Goal: Task Accomplishment & Management: Complete application form

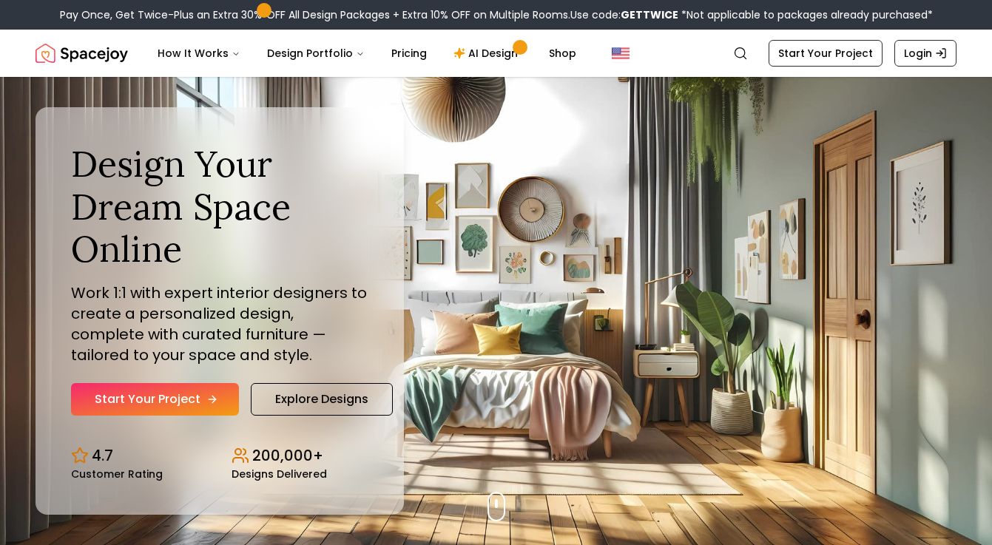
click at [179, 398] on link "Start Your Project" at bounding box center [155, 399] width 168 height 33
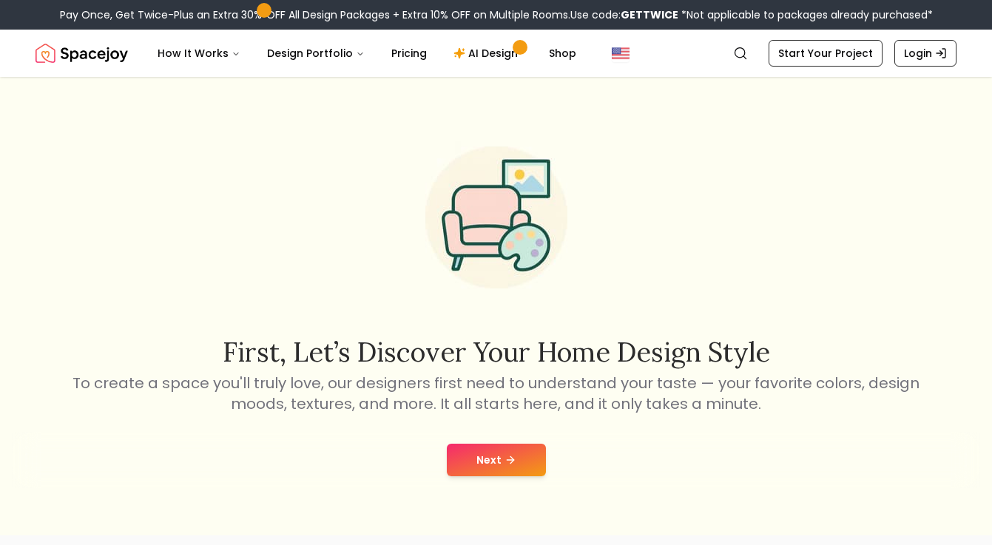
click at [477, 453] on button "Next" at bounding box center [496, 460] width 99 height 33
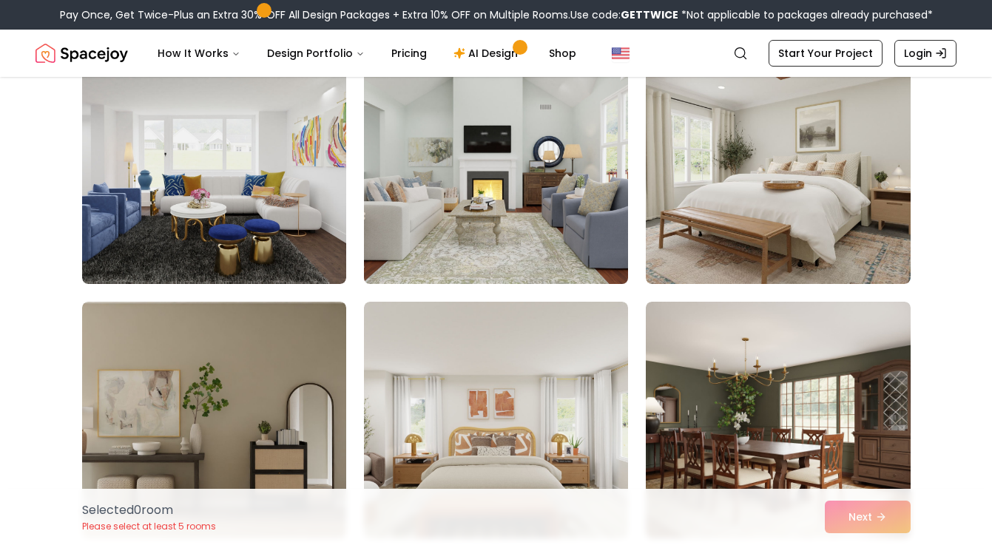
scroll to position [1175, 0]
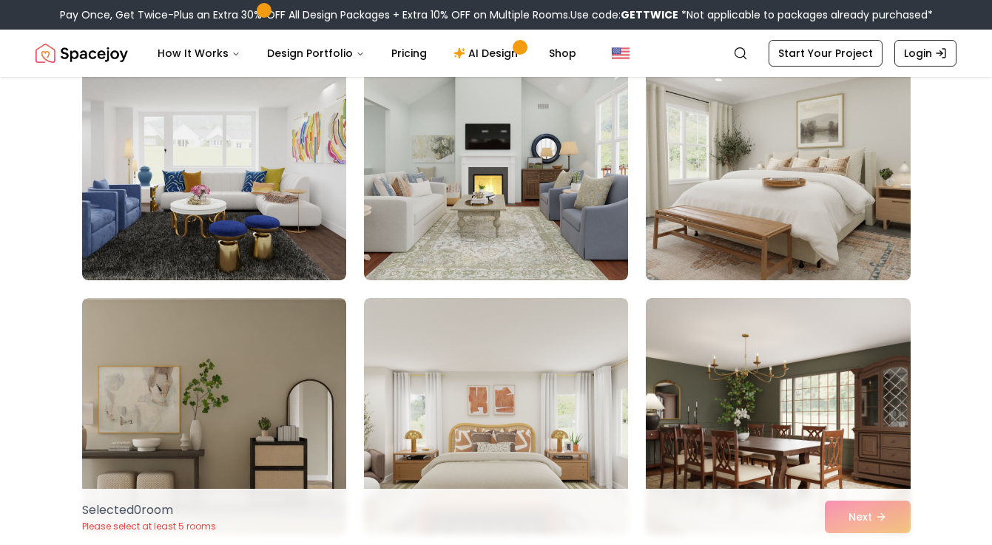
click at [774, 179] on img at bounding box center [777, 162] width 277 height 249
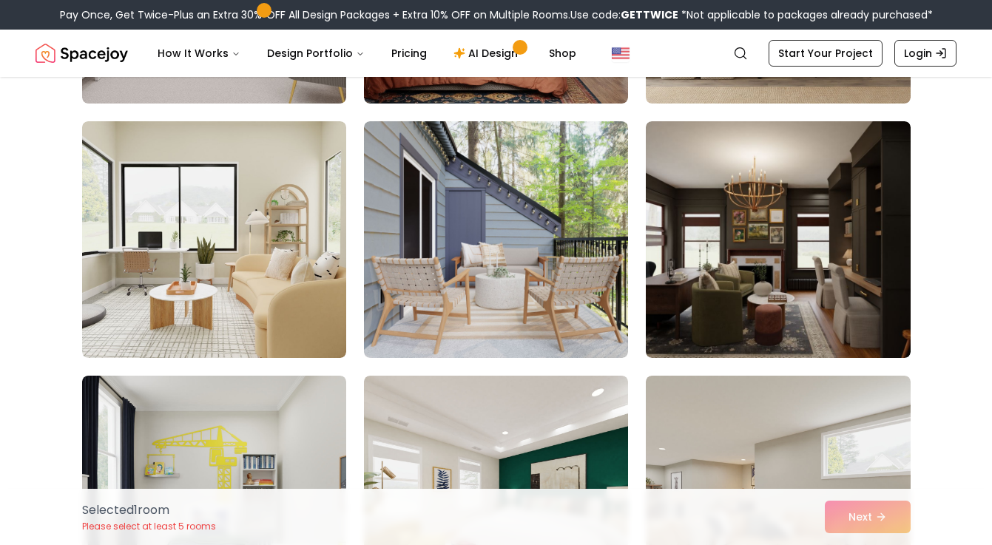
scroll to position [2879, 0]
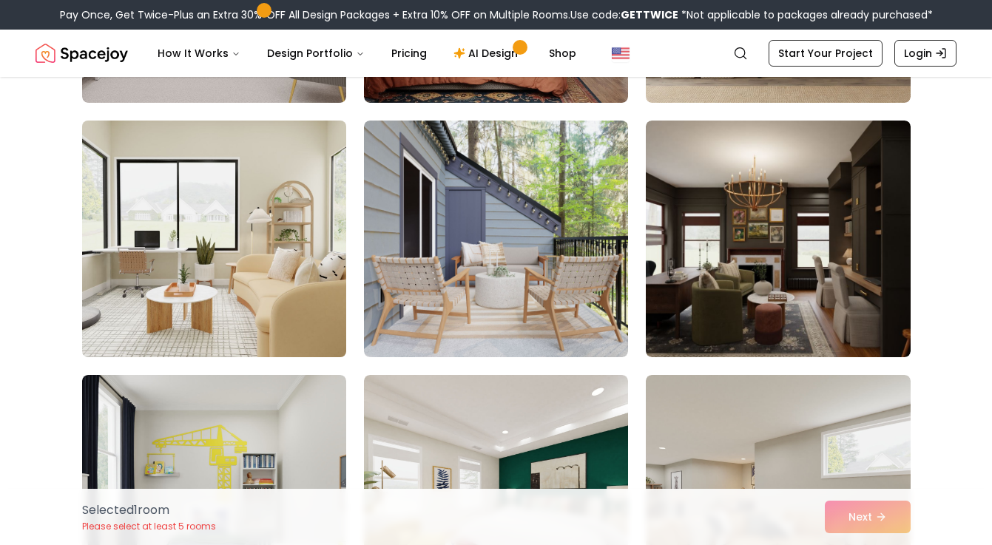
click at [305, 338] on img at bounding box center [213, 239] width 277 height 249
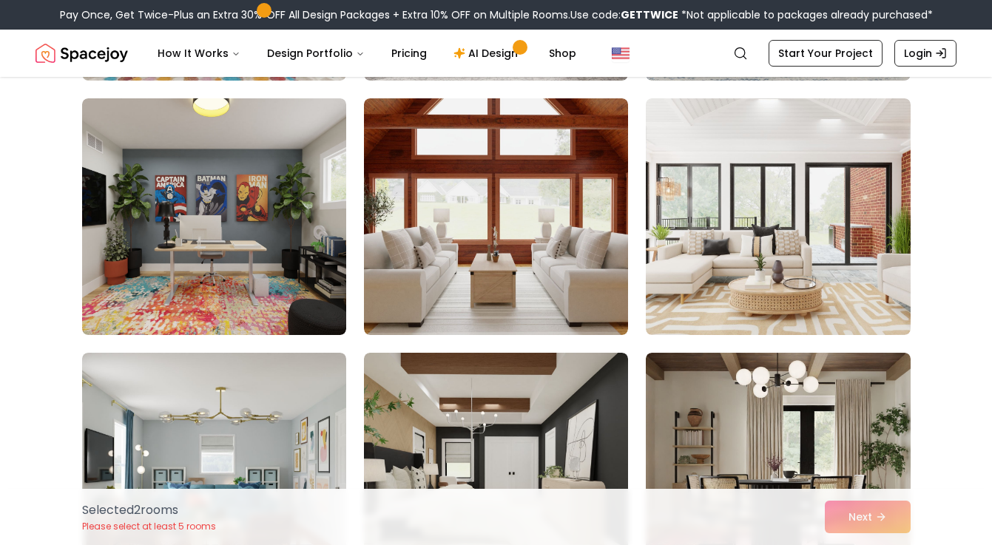
scroll to position [5199, 0]
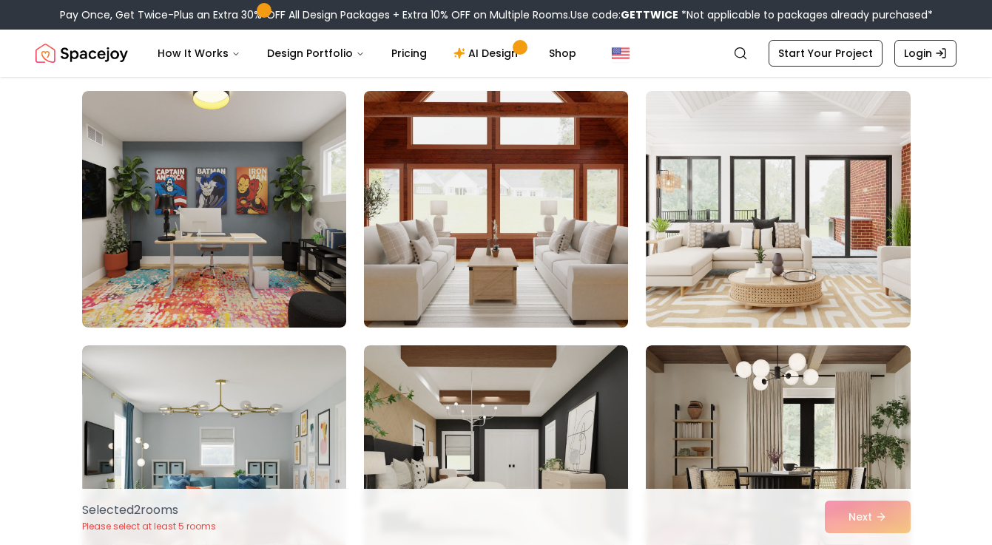
click at [490, 270] on img at bounding box center [495, 209] width 277 height 249
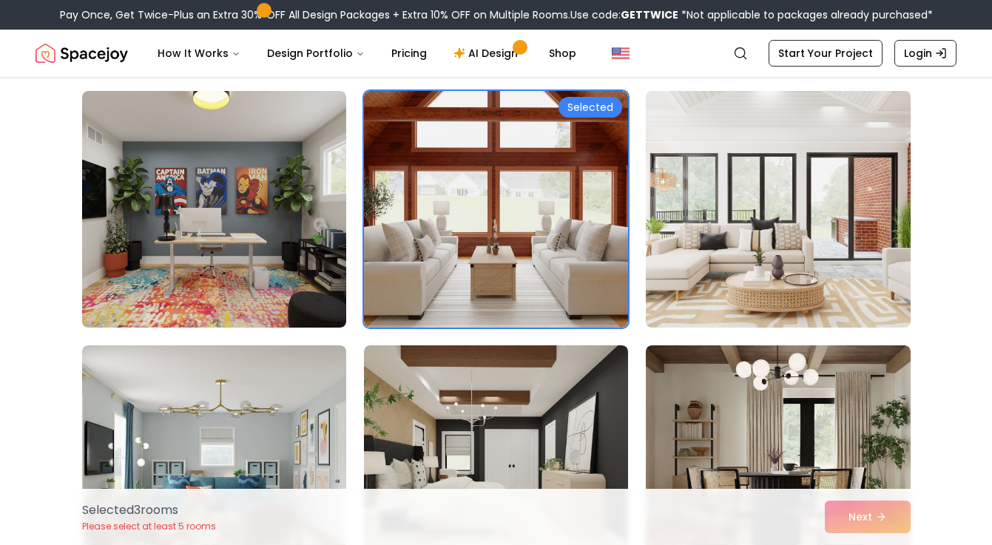
click at [734, 298] on img at bounding box center [777, 209] width 277 height 249
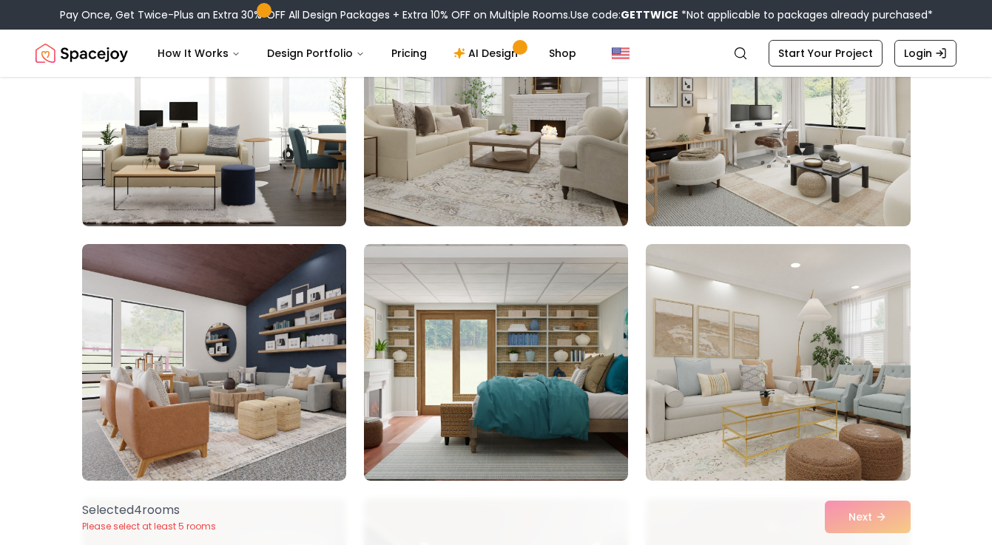
scroll to position [7845, 0]
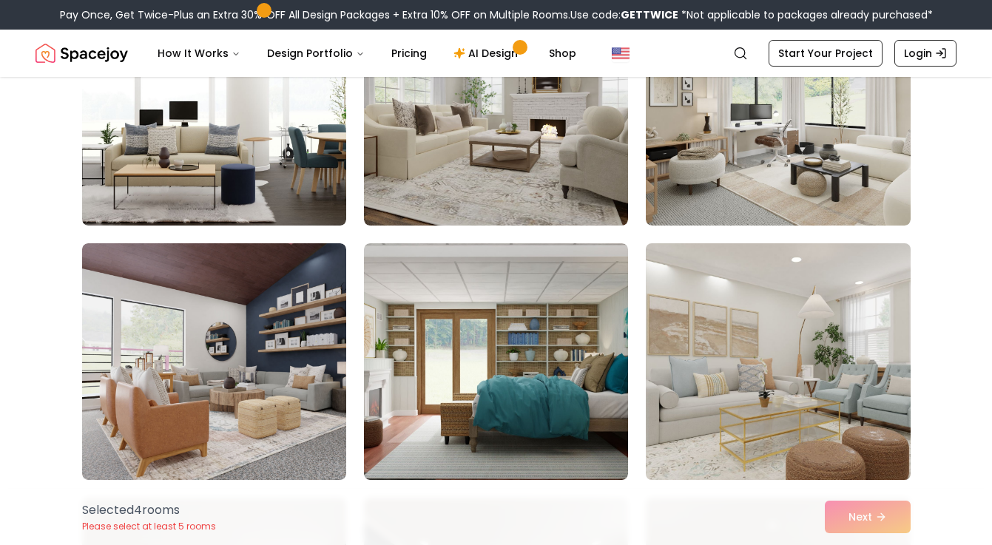
click at [840, 393] on img at bounding box center [777, 361] width 277 height 249
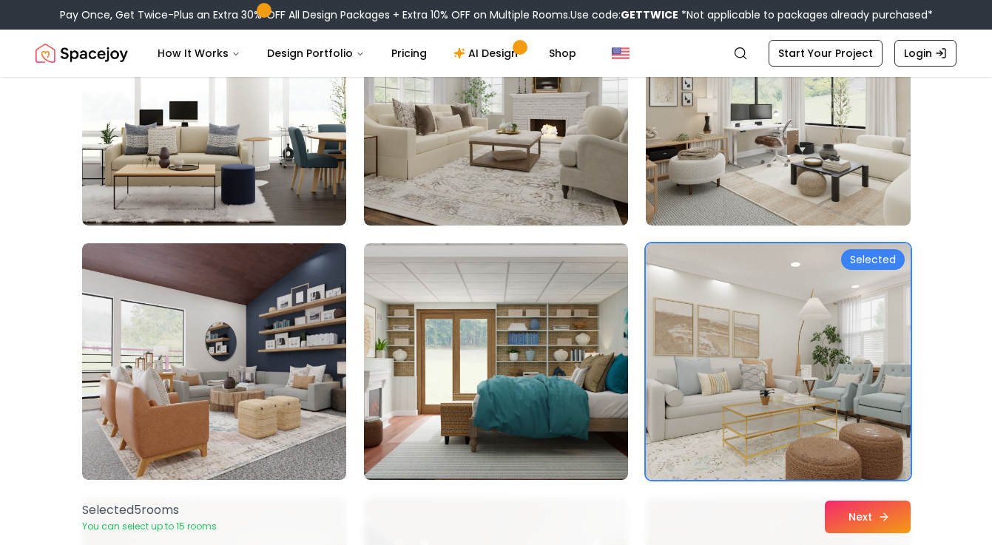
click at [879, 518] on icon at bounding box center [884, 517] width 12 height 12
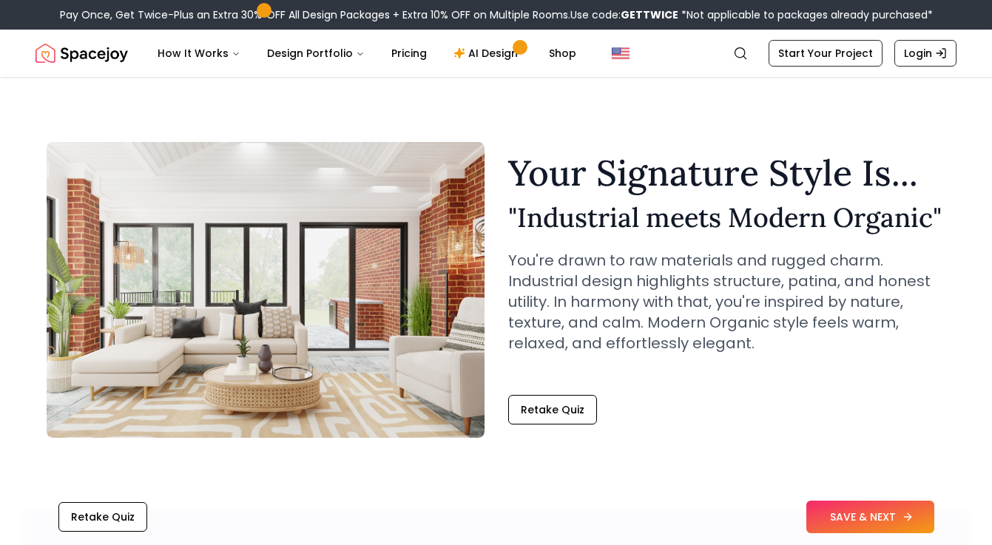
click at [845, 516] on button "SAVE & NEXT" at bounding box center [870, 517] width 128 height 33
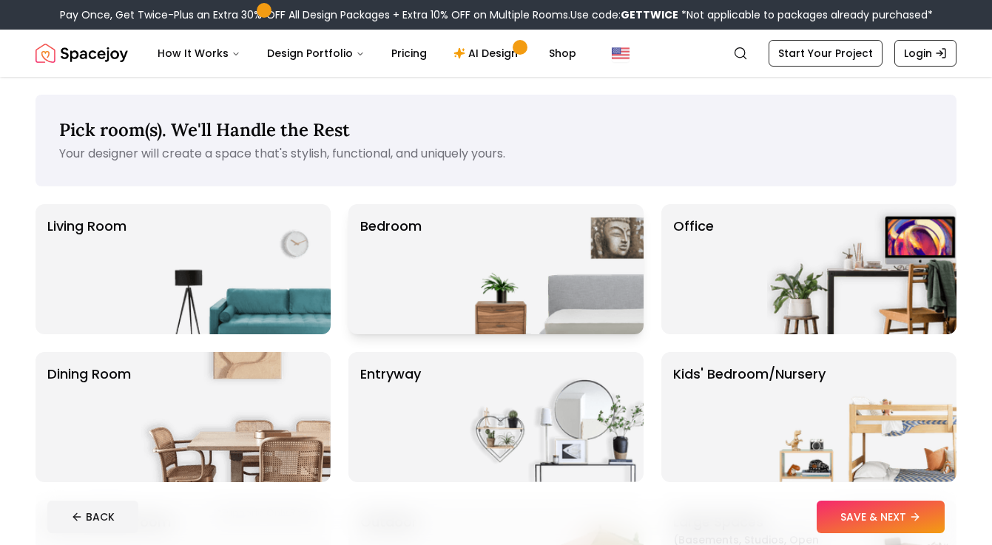
click at [518, 272] on img at bounding box center [548, 269] width 189 height 130
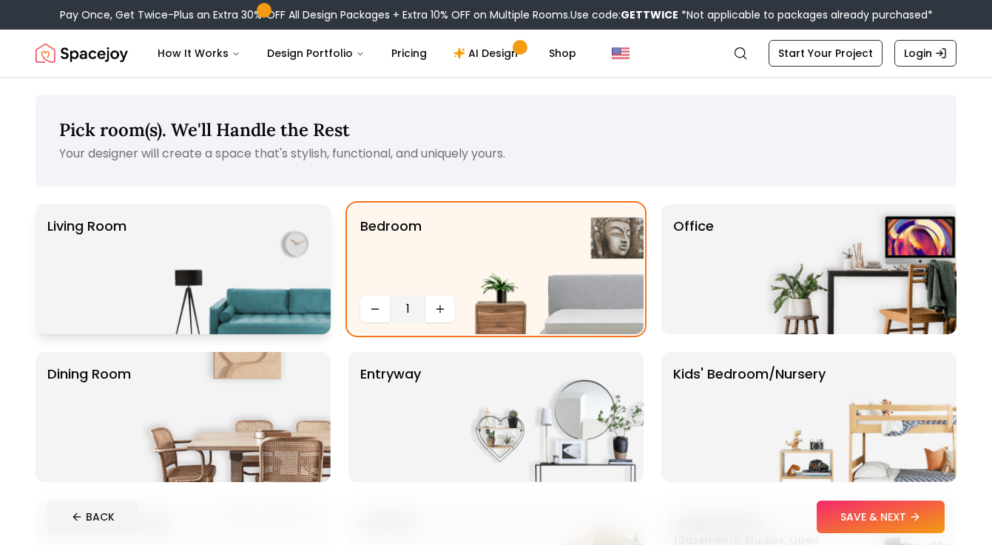
click at [245, 293] on img at bounding box center [235, 269] width 189 height 130
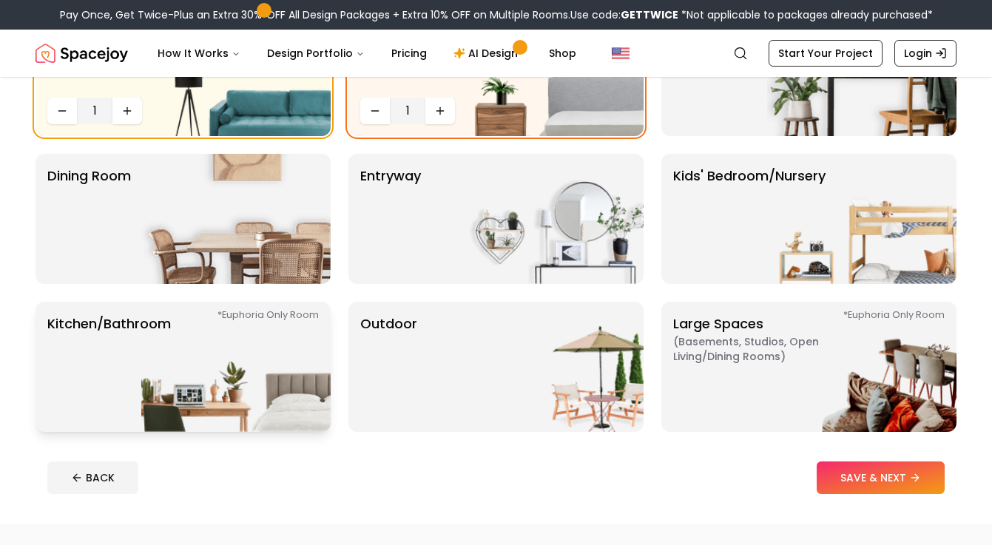
scroll to position [219, 0]
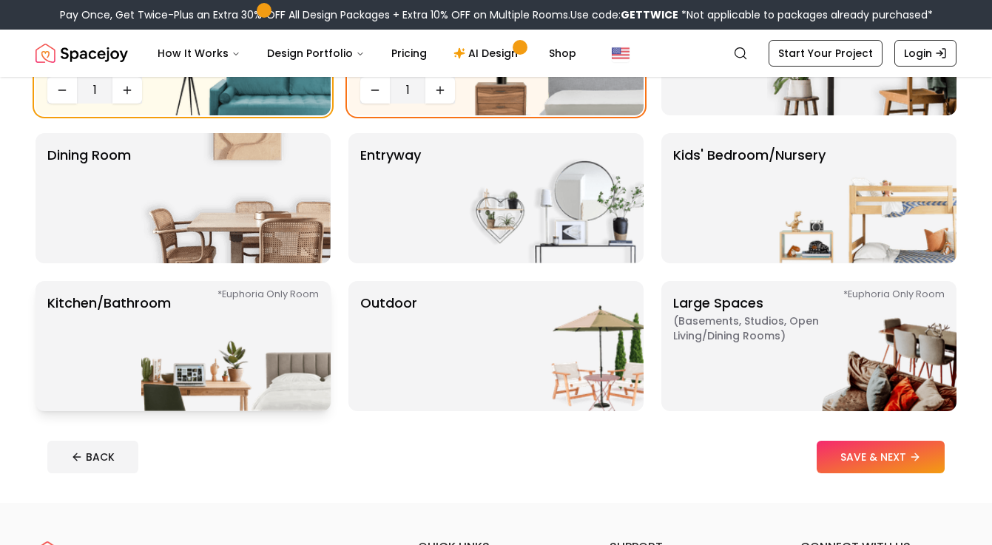
click at [225, 396] on img at bounding box center [235, 346] width 189 height 130
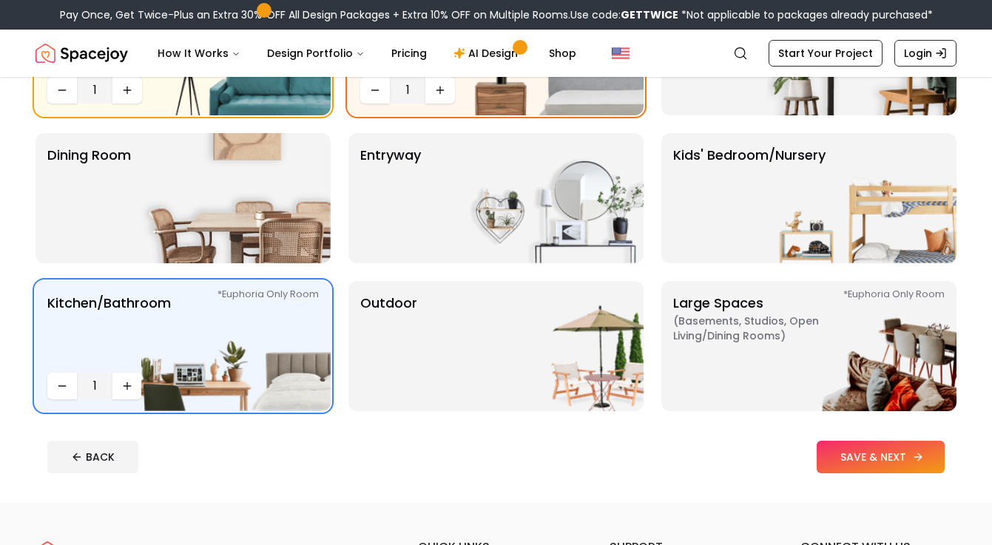
click at [848, 467] on button "SAVE & NEXT" at bounding box center [881, 457] width 128 height 33
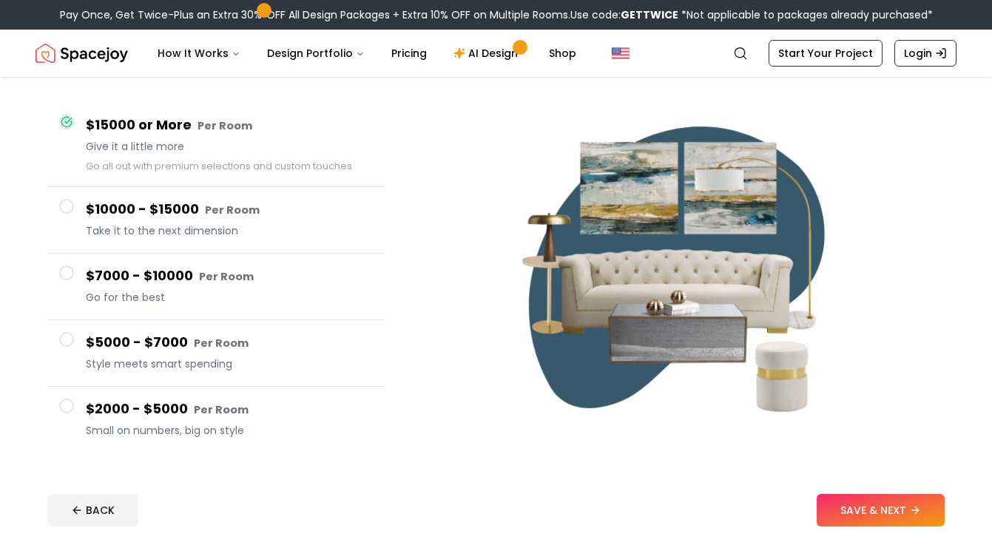
scroll to position [163, 0]
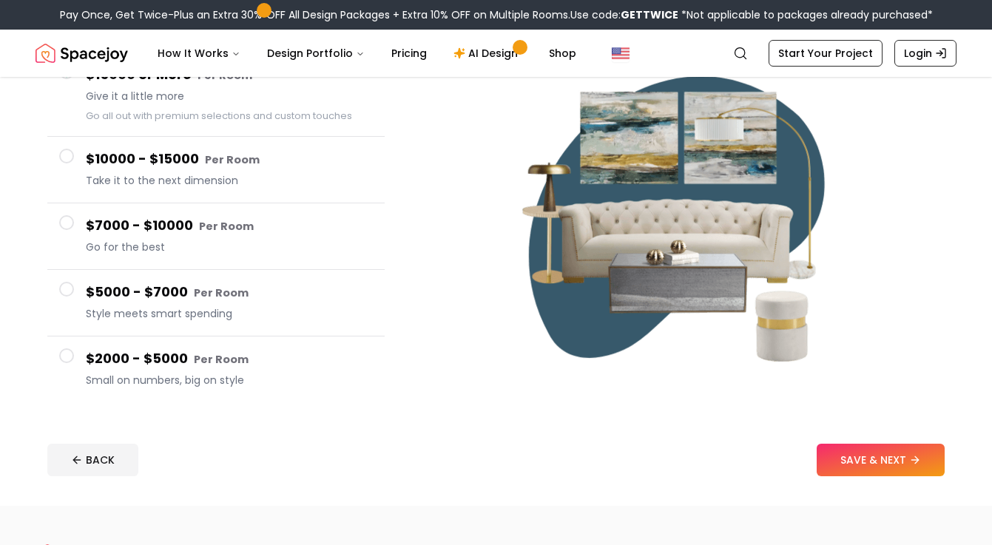
click at [76, 357] on button "$2000 - $5000 Per Room Small on numbers, big on style" at bounding box center [215, 370] width 337 height 66
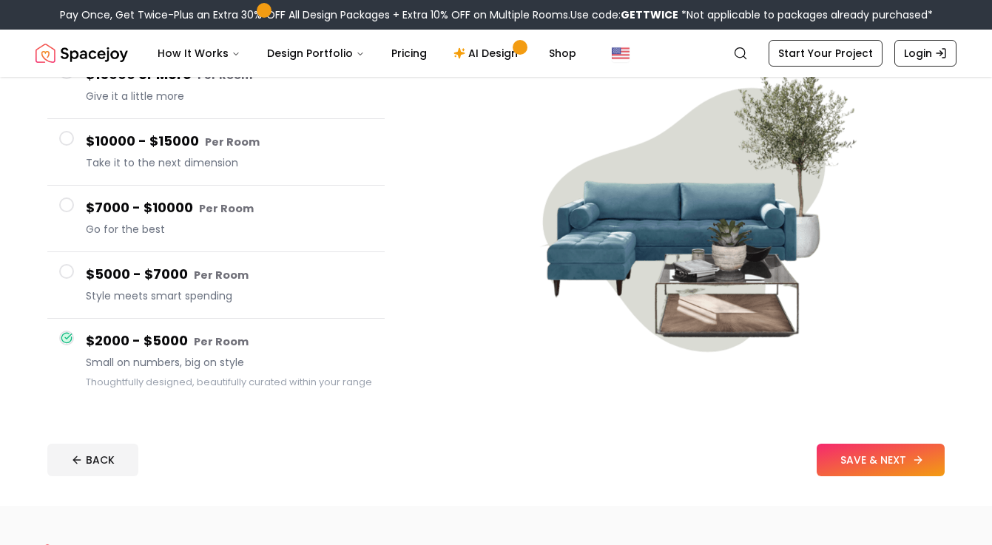
click at [884, 465] on button "SAVE & NEXT" at bounding box center [881, 460] width 128 height 33
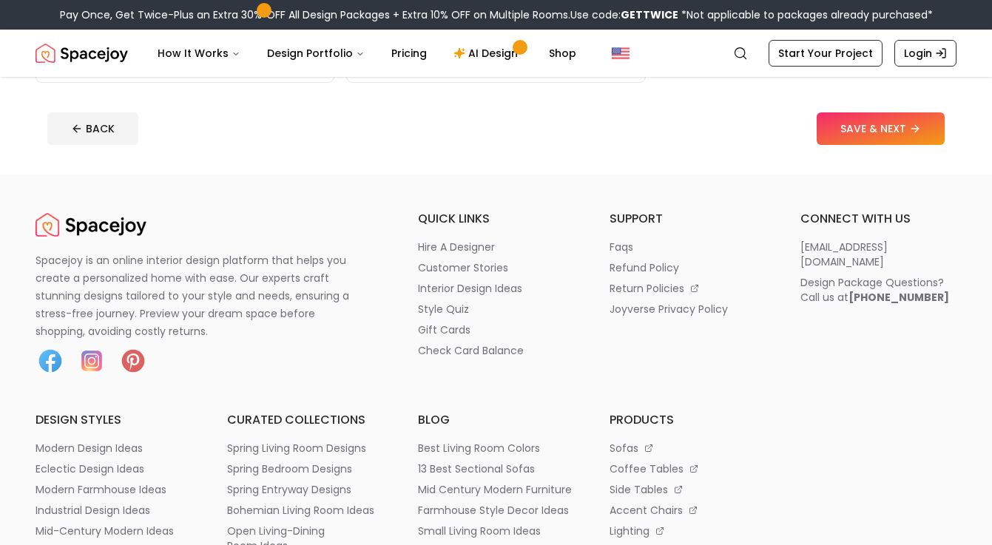
scroll to position [572, 0]
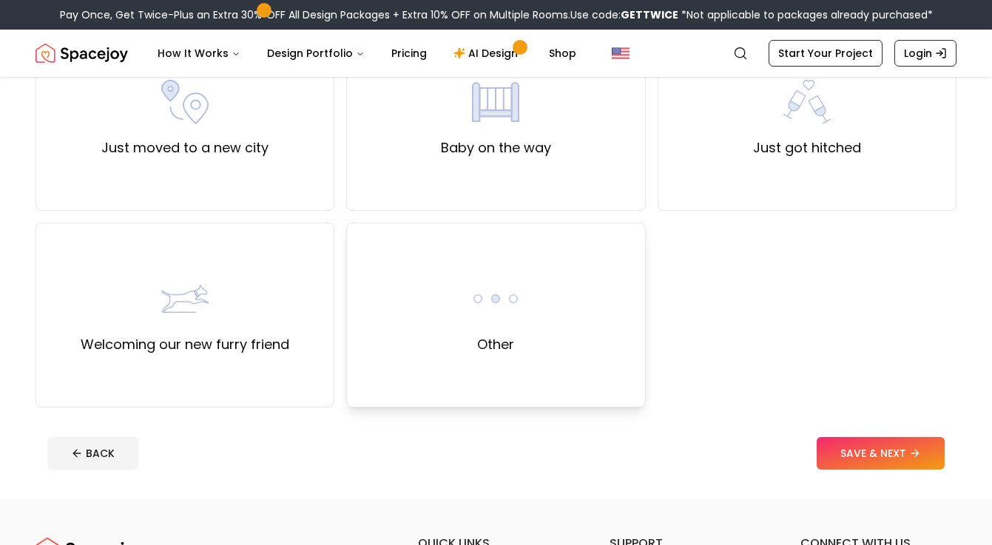
click at [494, 322] on img at bounding box center [495, 298] width 47 height 47
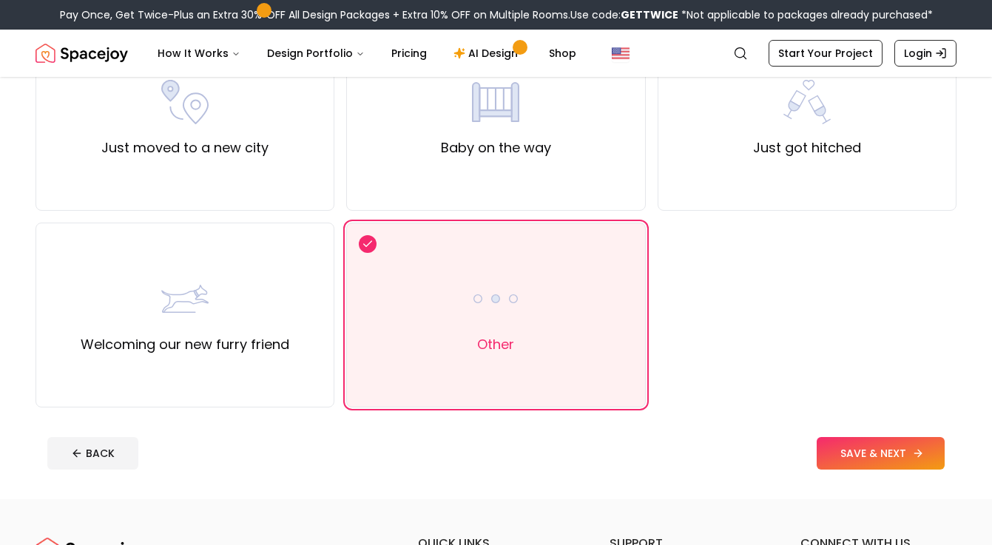
click at [834, 443] on button "SAVE & NEXT" at bounding box center [881, 453] width 128 height 33
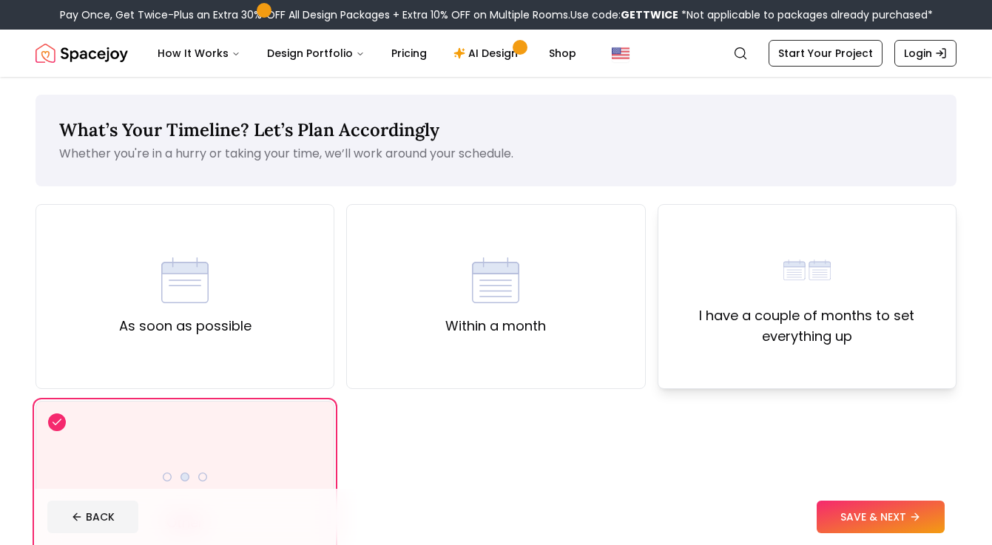
scroll to position [92, 0]
